Goal: Information Seeking & Learning: Find specific page/section

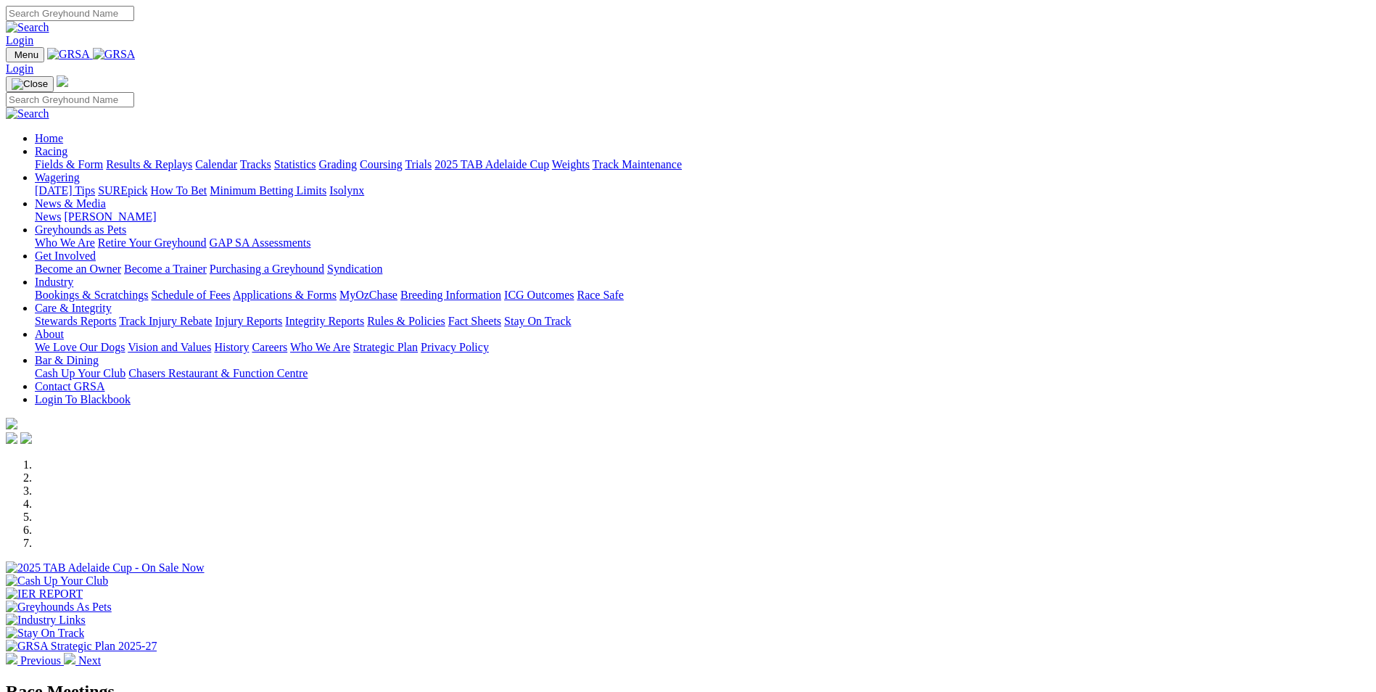
click at [103, 158] on link "Fields & Form" at bounding box center [69, 164] width 68 height 12
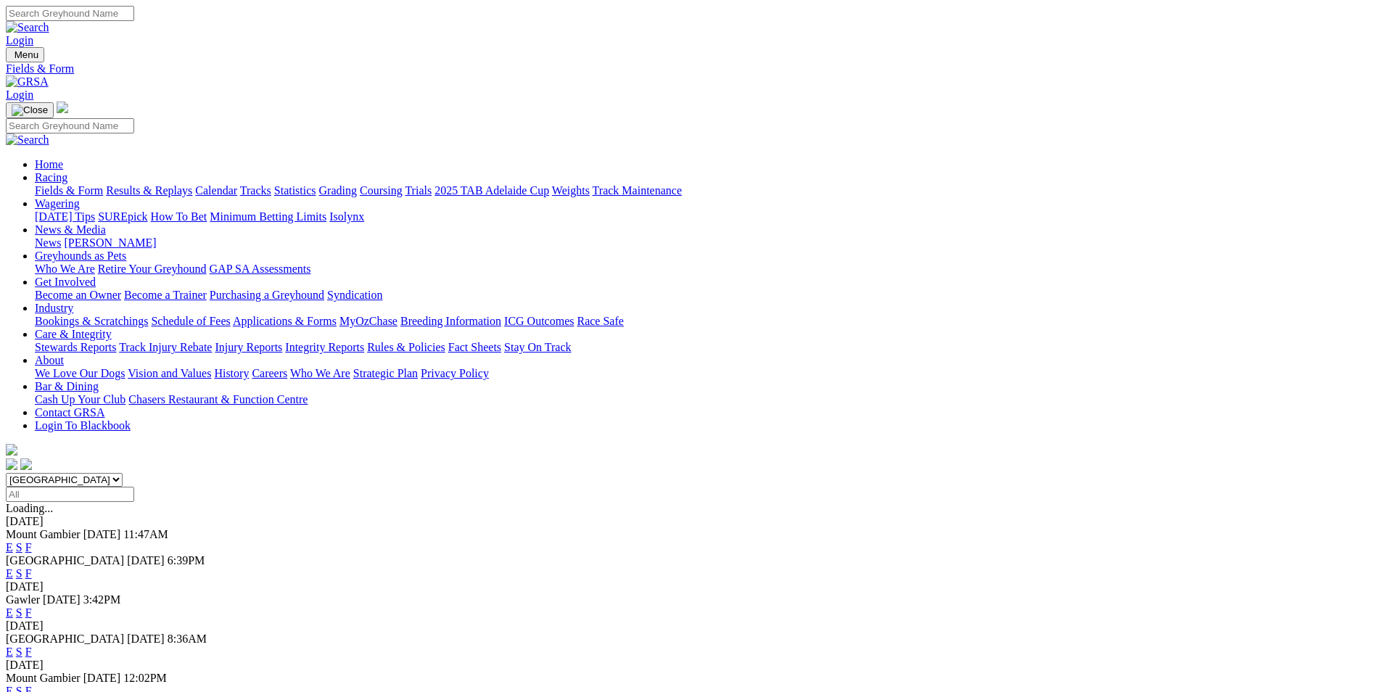
click at [32, 567] on link "F" at bounding box center [28, 573] width 7 height 12
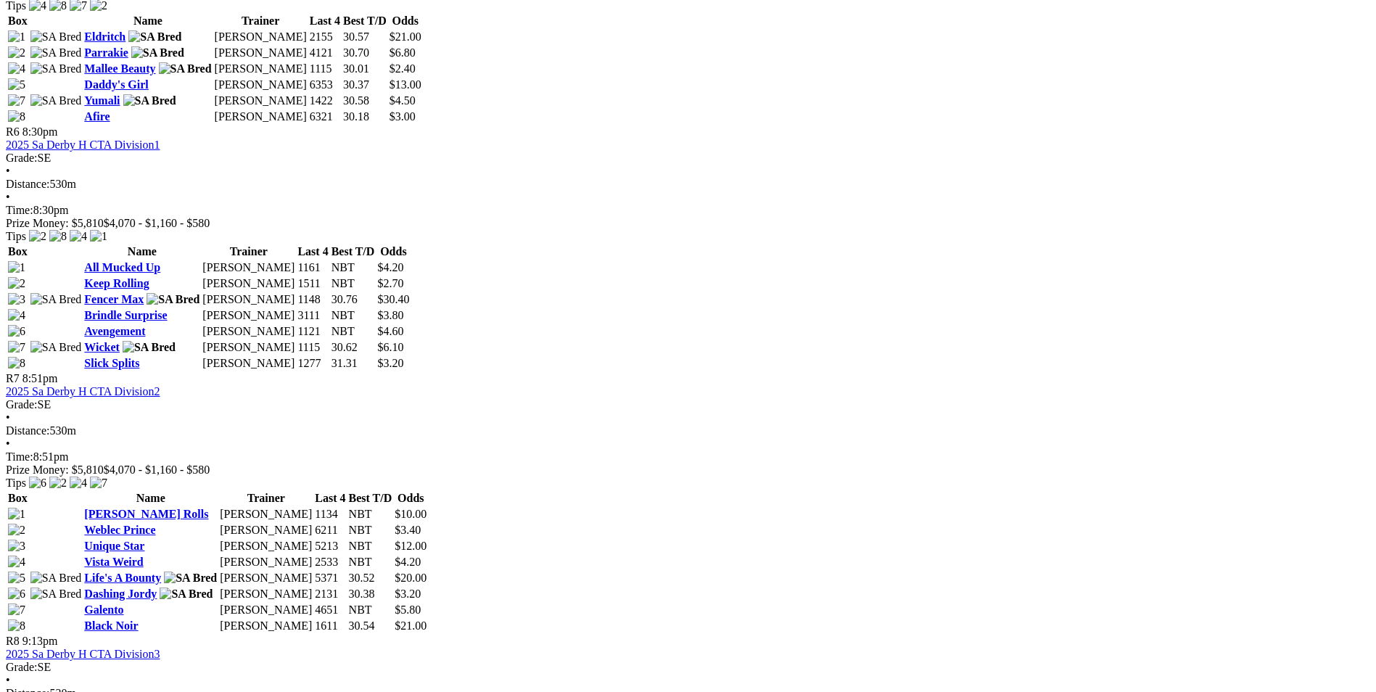
scroll to position [1886, 0]
